Goal: Browse casually: Explore the website without a specific task or goal

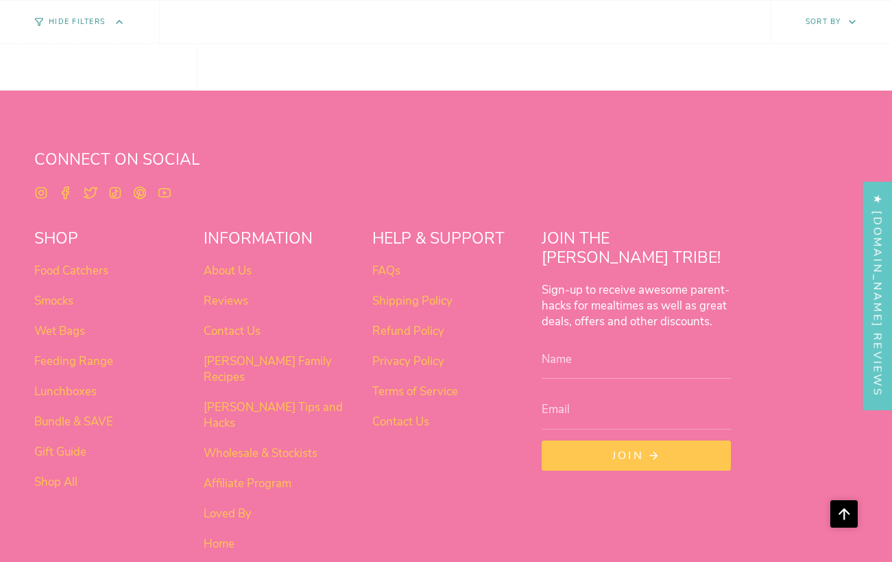
scroll to position [4796, 0]
